Goal: Task Accomplishment & Management: Manage account settings

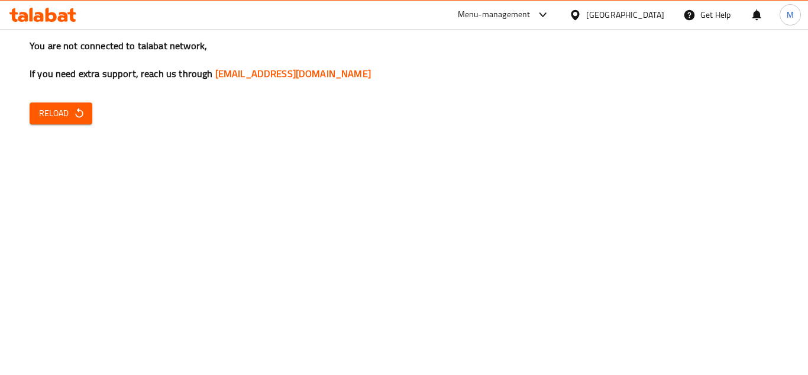
click at [41, 112] on span "Reload" at bounding box center [61, 113] width 44 height 15
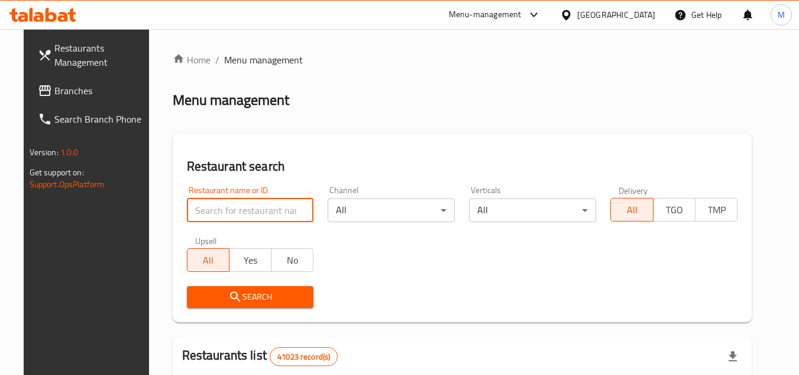
click at [245, 204] on input "search" at bounding box center [250, 210] width 127 height 24
paste input "511227"
type input "511227"
click button "Search" at bounding box center [250, 297] width 127 height 22
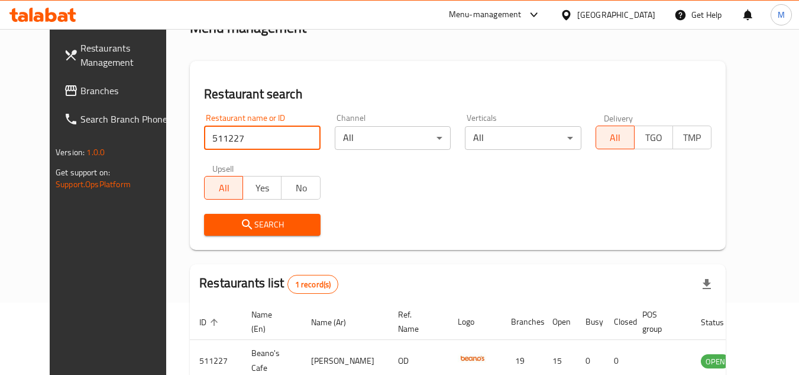
scroll to position [143, 0]
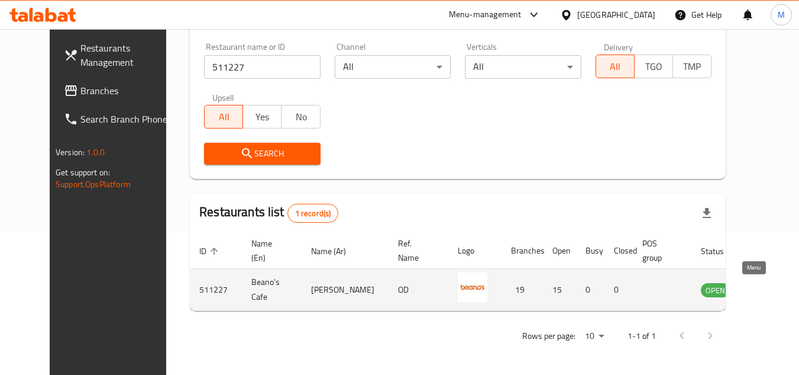
click at [763, 285] on icon "enhanced table" at bounding box center [770, 289] width 14 height 14
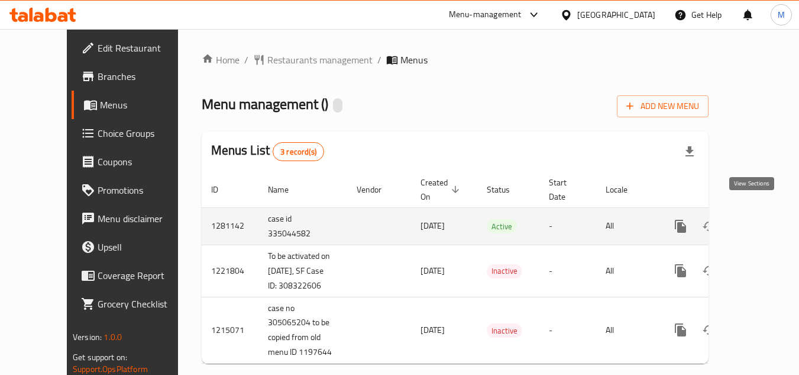
click at [759, 219] on icon "enhanced table" at bounding box center [766, 226] width 14 height 14
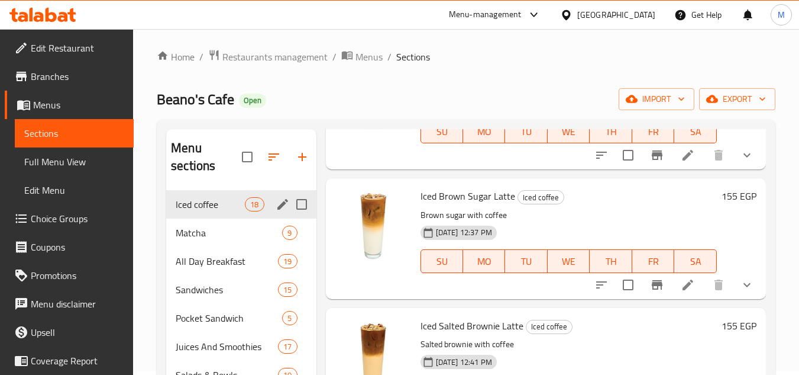
scroll to position [59, 0]
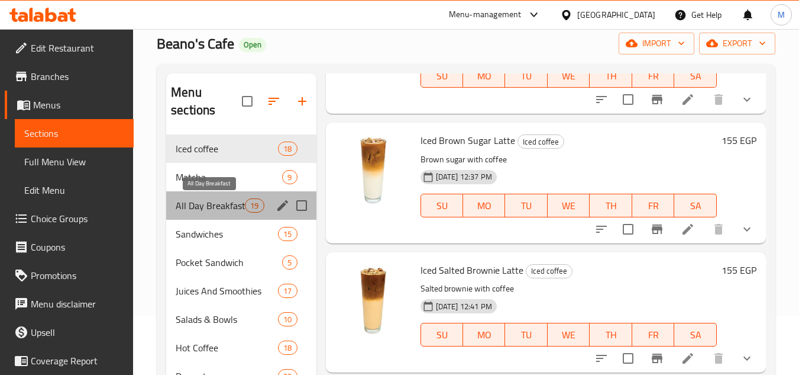
click at [224, 205] on span "All Day Breakfast" at bounding box center [210, 205] width 69 height 14
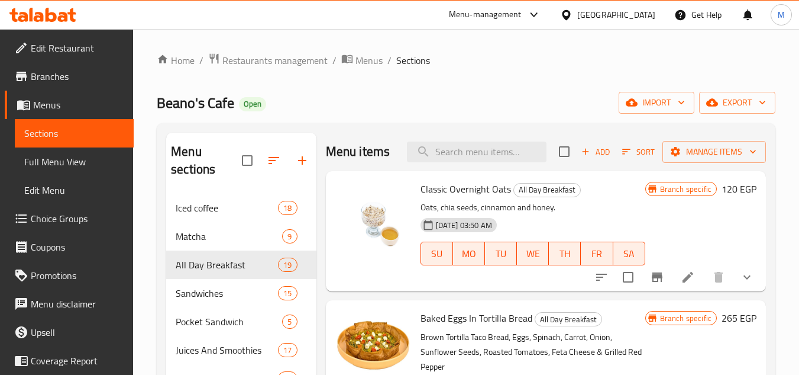
click at [209, 106] on span "Beano's Cafe" at bounding box center [196, 102] width 78 height 27
copy span "Beano's Cafe"
click at [59, 14] on icon at bounding box center [42, 15] width 67 height 14
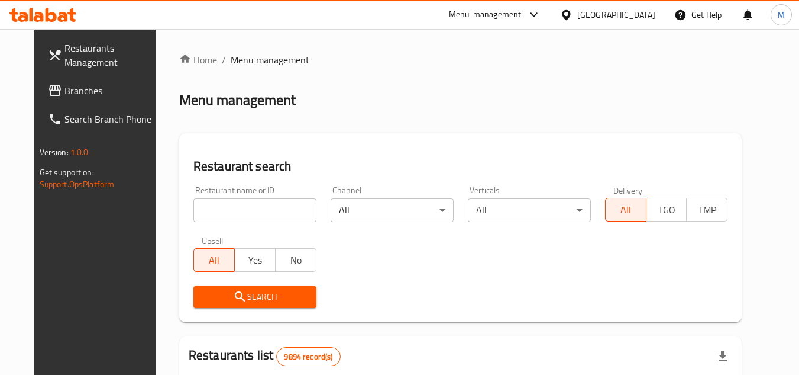
click at [285, 214] on input "search" at bounding box center [255, 210] width 123 height 24
paste input "Napoli Napolita"
type input "Napoli Napolita"
click button "Search" at bounding box center [255, 297] width 123 height 22
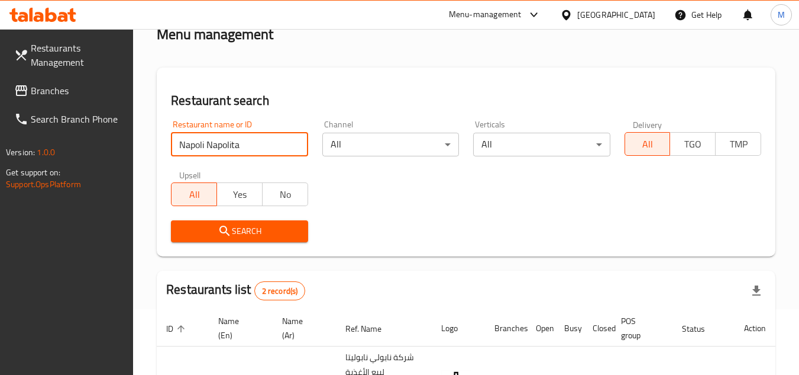
scroll to position [235, 0]
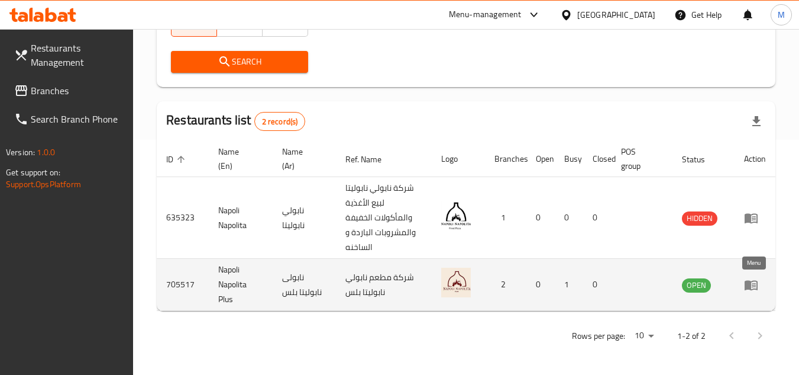
click at [760, 282] on link "enhanced table" at bounding box center [755, 285] width 22 height 14
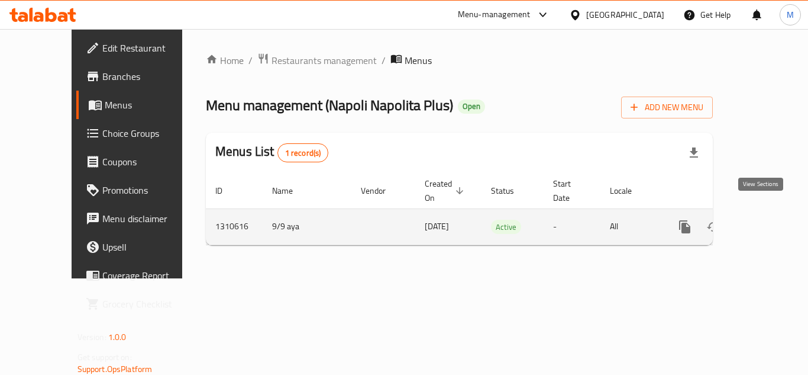
click at [765, 212] on link "enhanced table" at bounding box center [770, 226] width 28 height 28
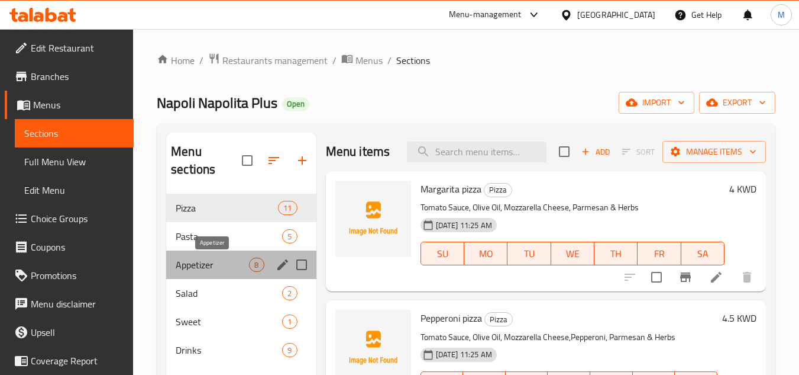
click at [199, 259] on span "Appetizer" at bounding box center [212, 264] width 73 height 14
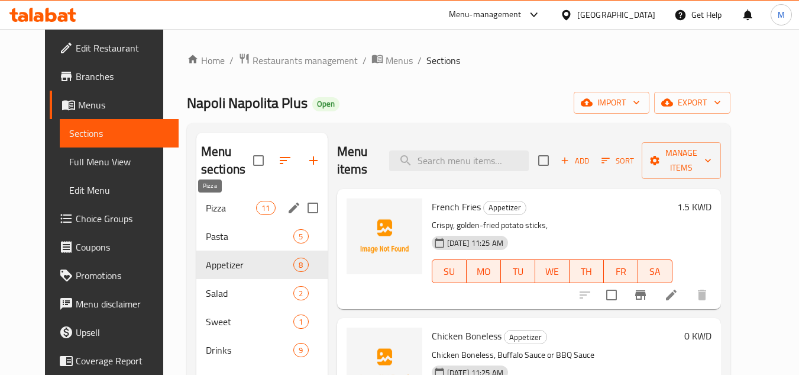
click at [227, 204] on span "Pizza" at bounding box center [231, 208] width 50 height 14
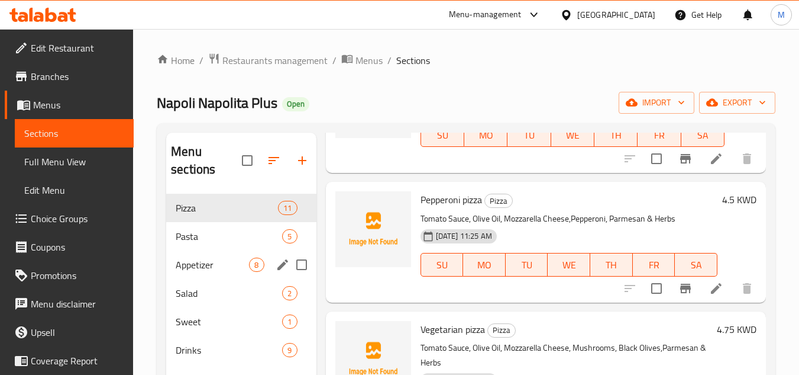
scroll to position [59, 0]
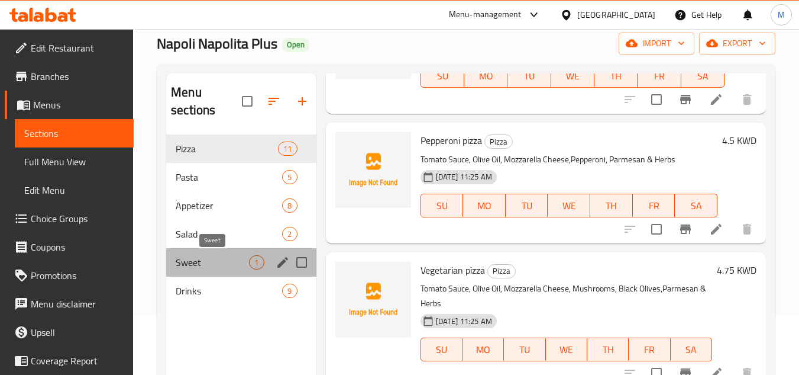
click at [205, 258] on span "Sweet" at bounding box center [212, 262] width 73 height 14
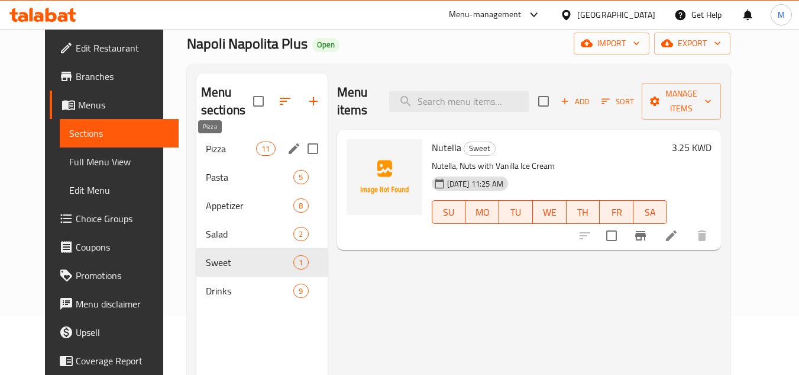
click at [208, 143] on span "Pizza" at bounding box center [231, 148] width 50 height 14
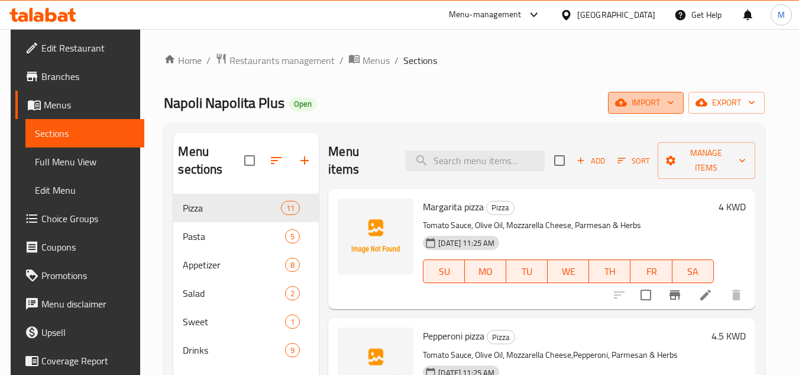
click at [677, 108] on icon "button" at bounding box center [671, 102] width 12 height 12
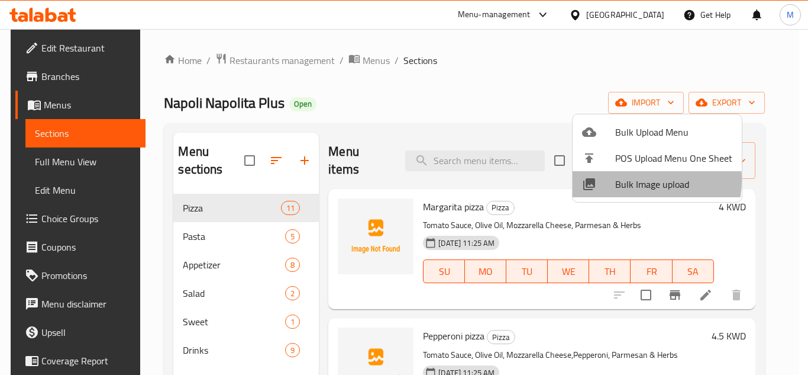
click at [621, 179] on span "Bulk Image upload" at bounding box center [673, 184] width 117 height 14
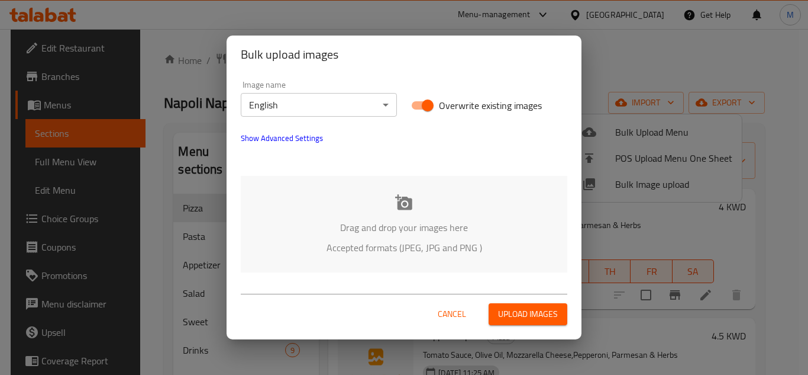
click at [364, 196] on div "Drag and drop your images here Accepted formats (JPEG, JPG and PNG )" at bounding box center [404, 224] width 327 height 96
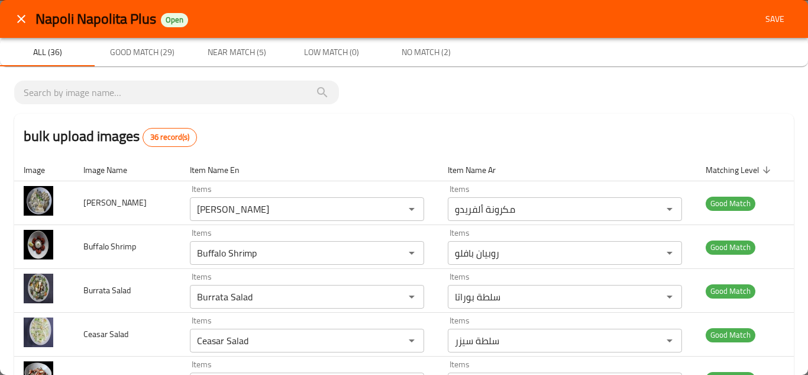
click at [770, 19] on span "Save" at bounding box center [775, 19] width 28 height 15
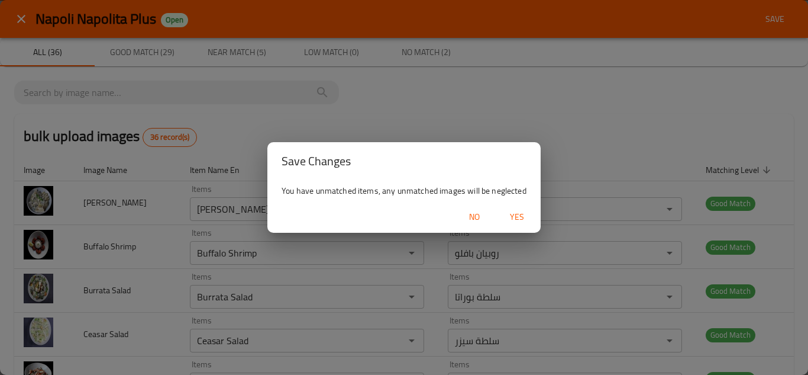
click at [519, 215] on span "Yes" at bounding box center [517, 216] width 28 height 15
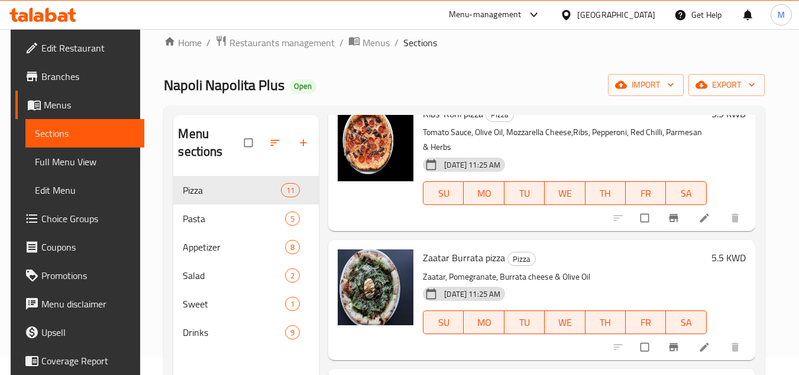
scroll to position [166, 0]
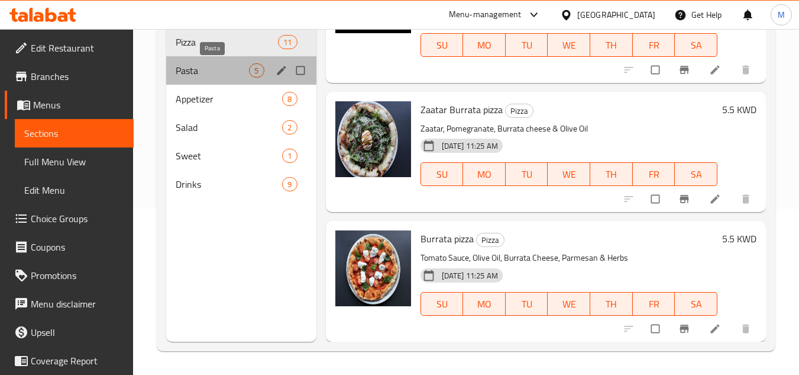
click at [205, 68] on span "Pasta" at bounding box center [212, 70] width 73 height 14
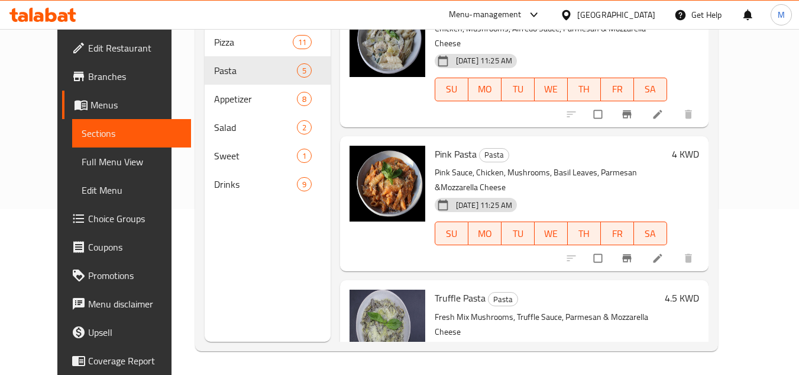
scroll to position [319, 0]
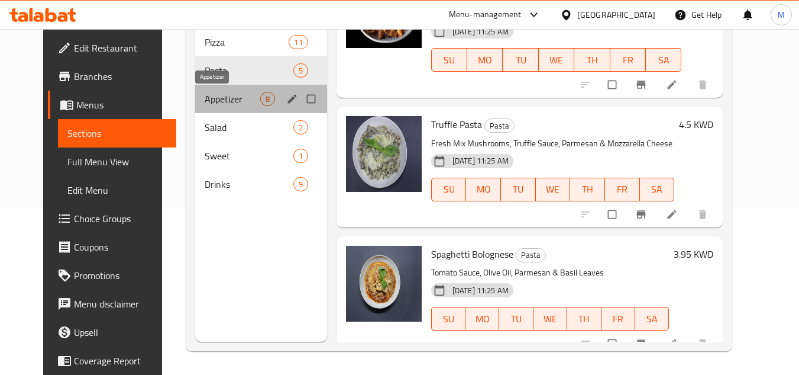
click at [230, 97] on span "Appetizer" at bounding box center [233, 99] width 56 height 14
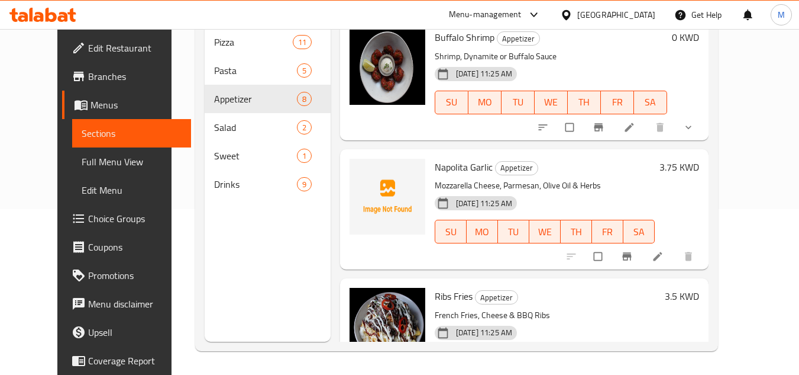
scroll to position [707, 0]
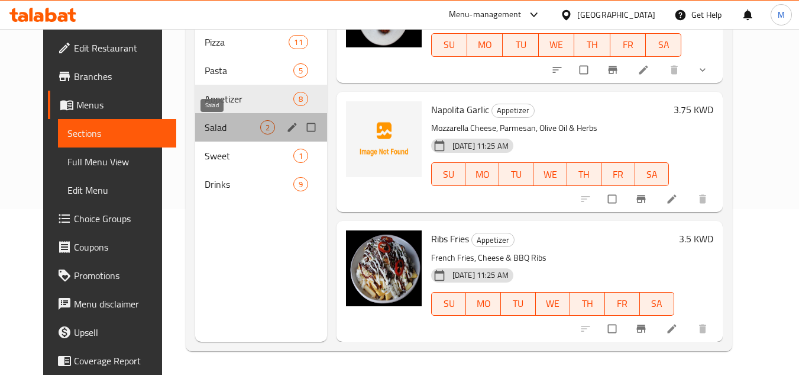
click at [210, 124] on span "Salad" at bounding box center [233, 127] width 56 height 14
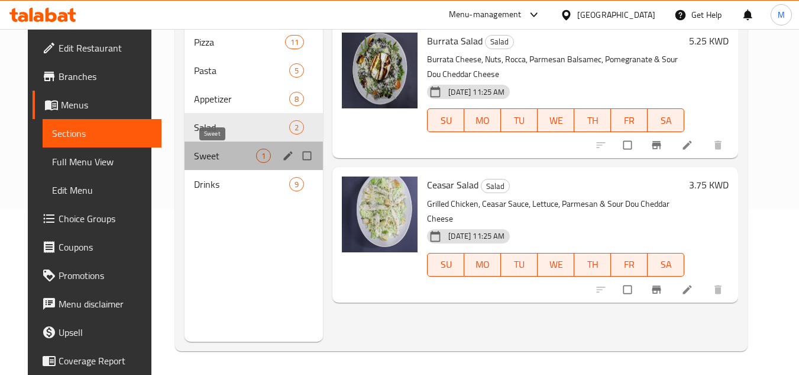
click at [220, 153] on span "Sweet" at bounding box center [225, 156] width 62 height 14
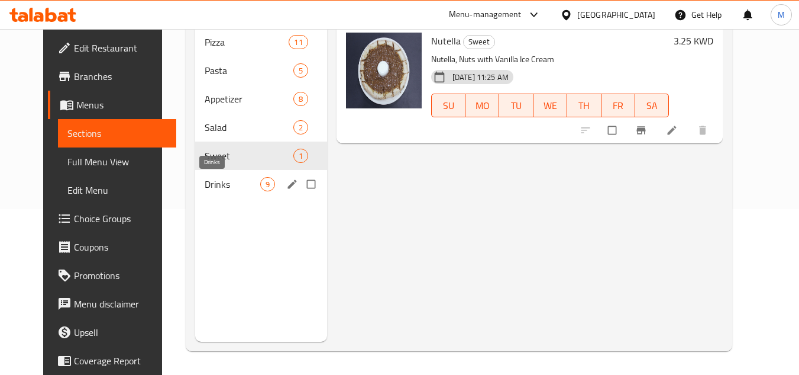
click at [221, 180] on span "Drinks" at bounding box center [233, 184] width 56 height 14
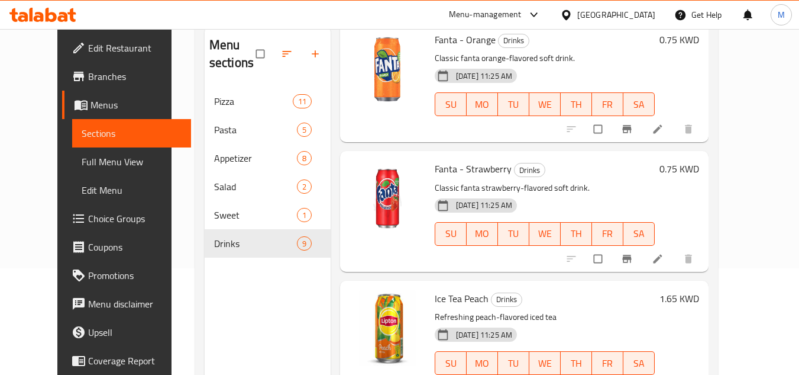
scroll to position [166, 0]
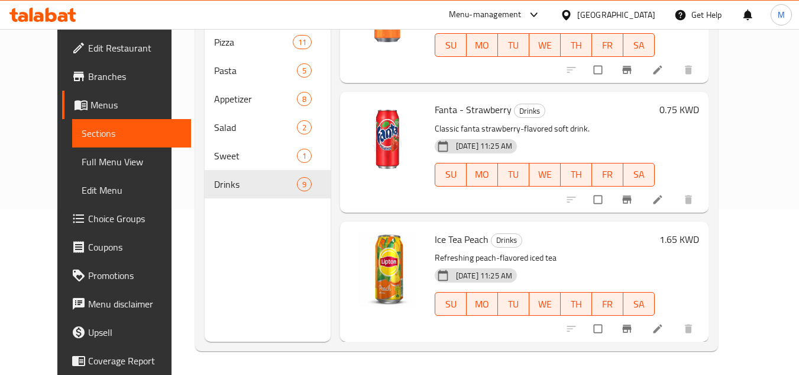
click at [90, 158] on span "Full Menu View" at bounding box center [132, 161] width 100 height 14
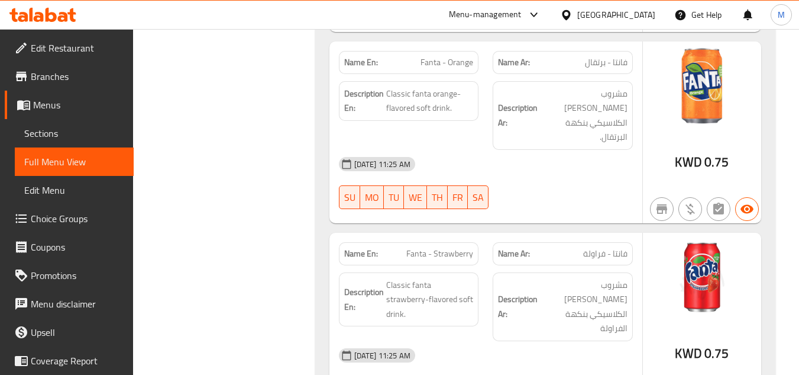
scroll to position [6590, 0]
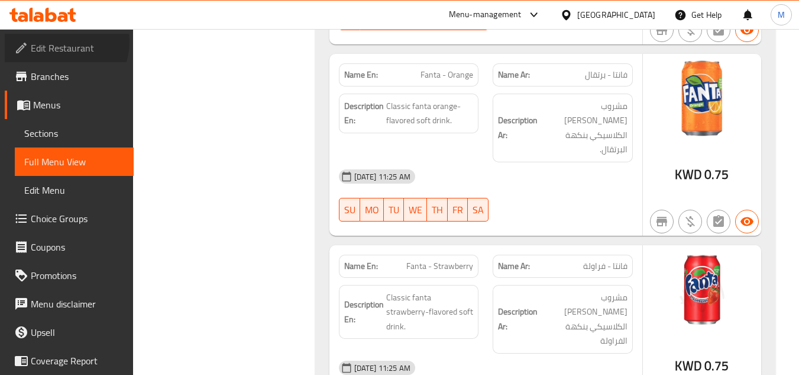
click at [65, 42] on span "Edit Restaurant" at bounding box center [77, 48] width 93 height 14
